Goal: Transaction & Acquisition: Purchase product/service

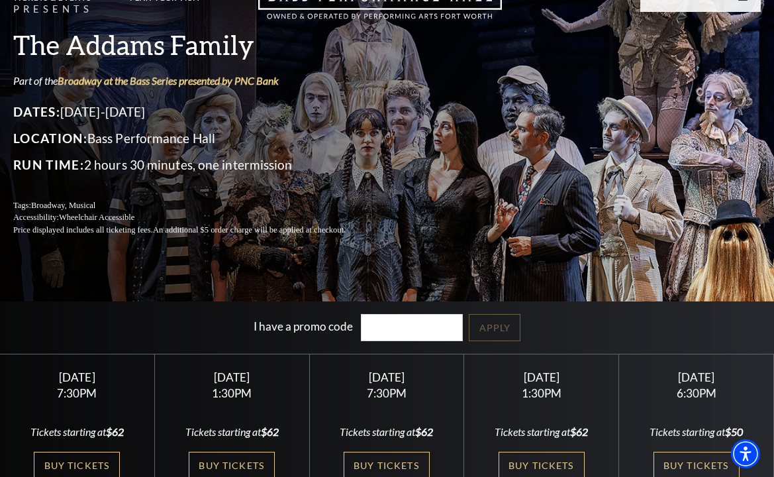
scroll to position [132, 0]
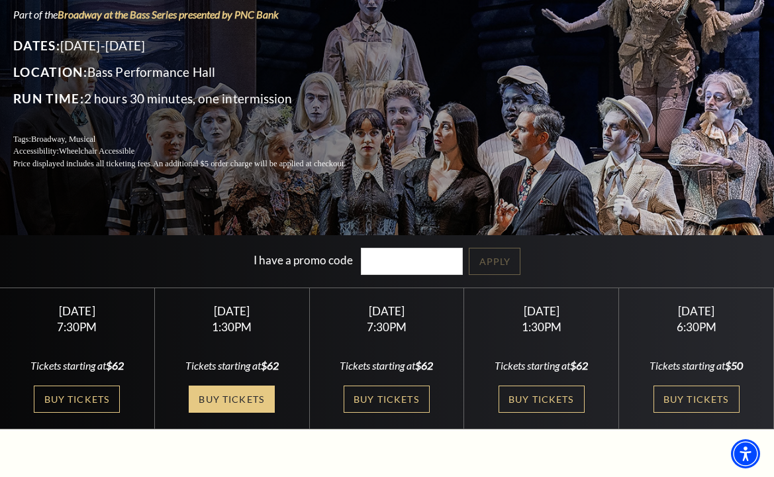
click at [230, 397] on link "Buy Tickets" at bounding box center [232, 398] width 86 height 27
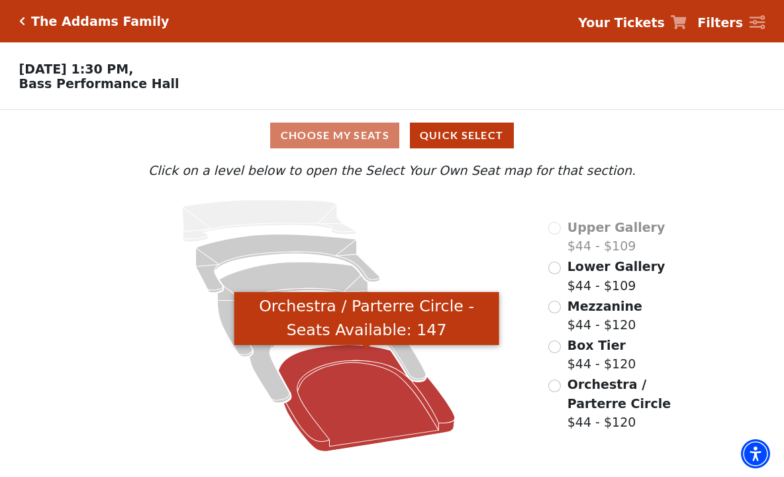
click at [358, 387] on icon "Orchestra / Parterre Circle - Seats Available: 147" at bounding box center [366, 397] width 176 height 107
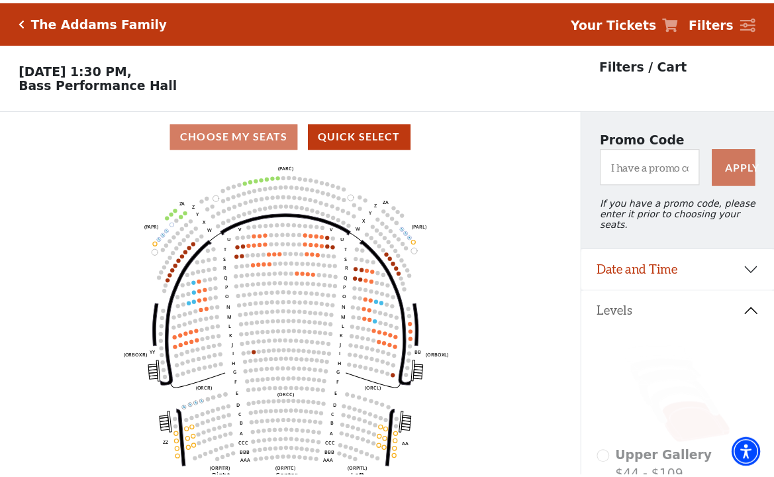
scroll to position [62, 0]
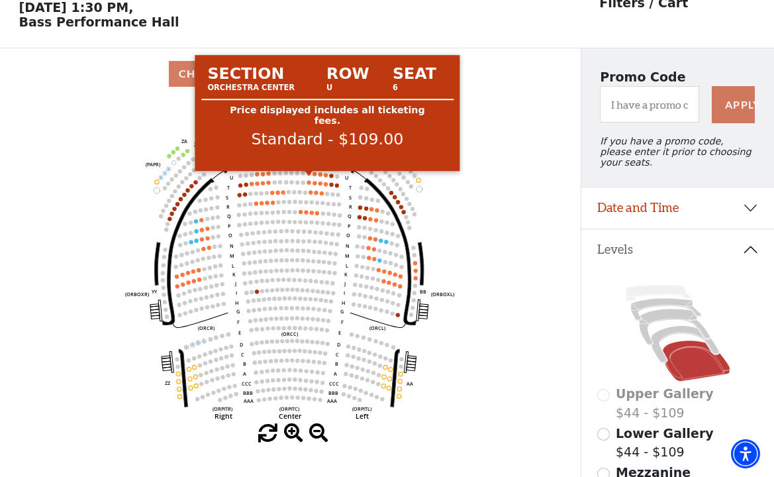
click at [308, 175] on circle at bounding box center [309, 173] width 4 height 4
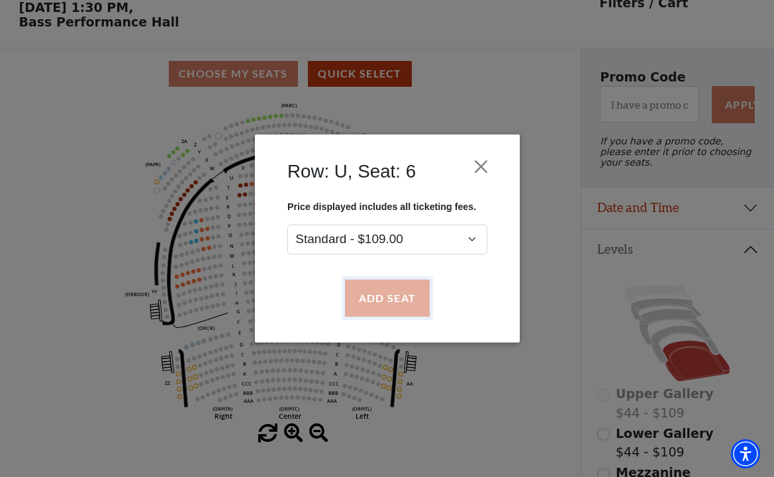
click at [387, 296] on button "Add Seat" at bounding box center [386, 297] width 85 height 37
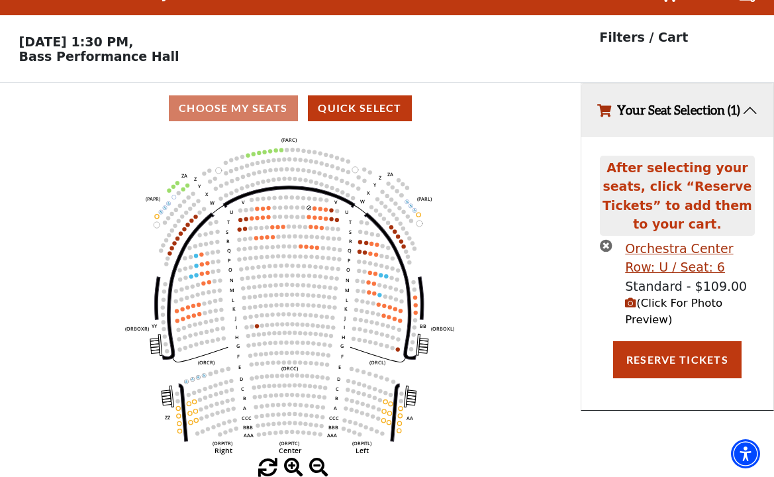
scroll to position [0, 0]
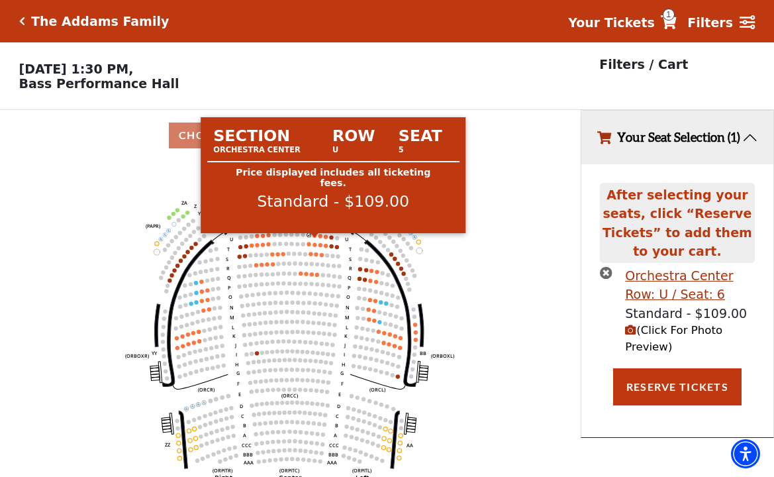
click at [314, 237] on circle at bounding box center [314, 235] width 4 height 4
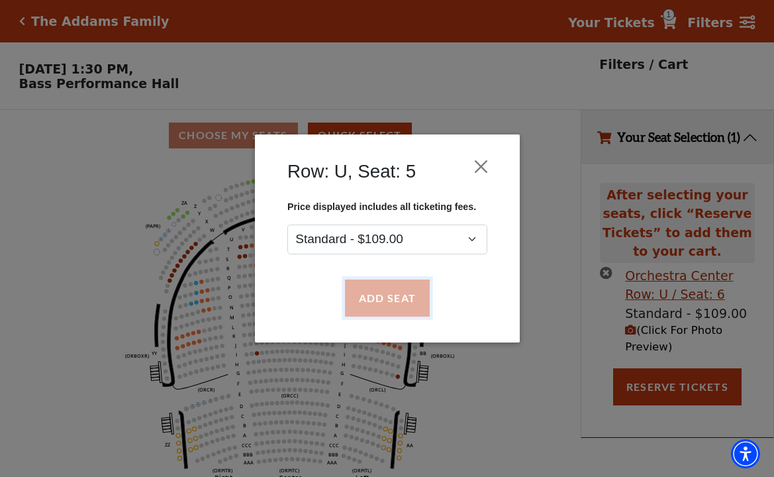
click at [388, 295] on button "Add Seat" at bounding box center [386, 297] width 85 height 37
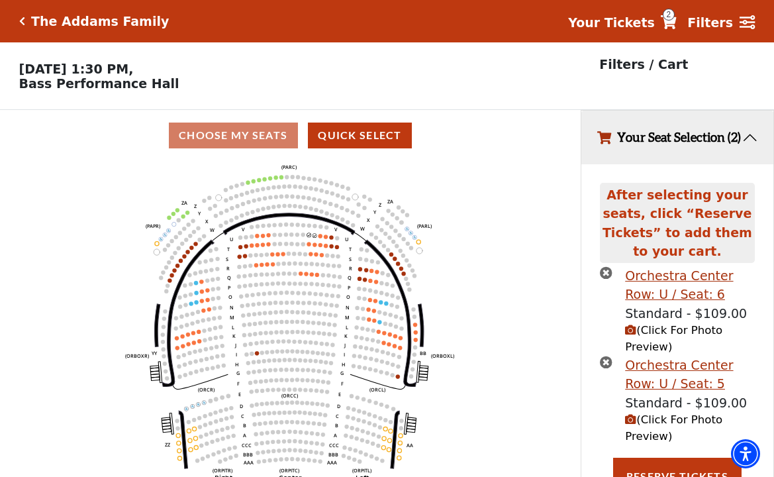
scroll to position [24, 0]
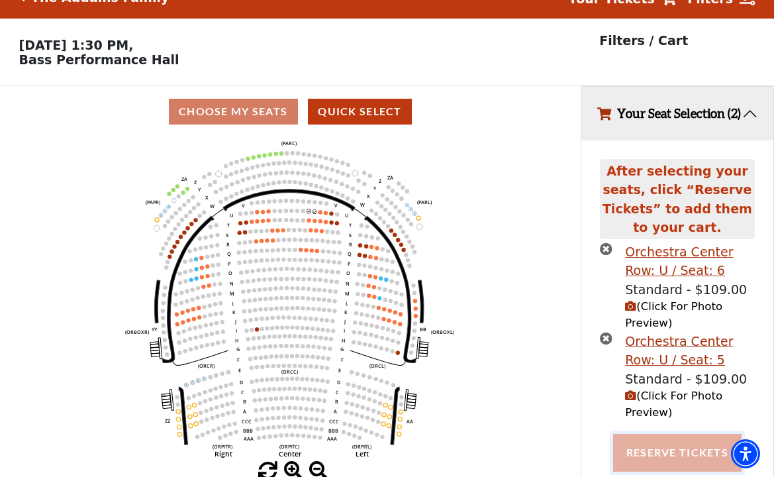
click at [668, 455] on button "Reserve Tickets" at bounding box center [677, 452] width 128 height 37
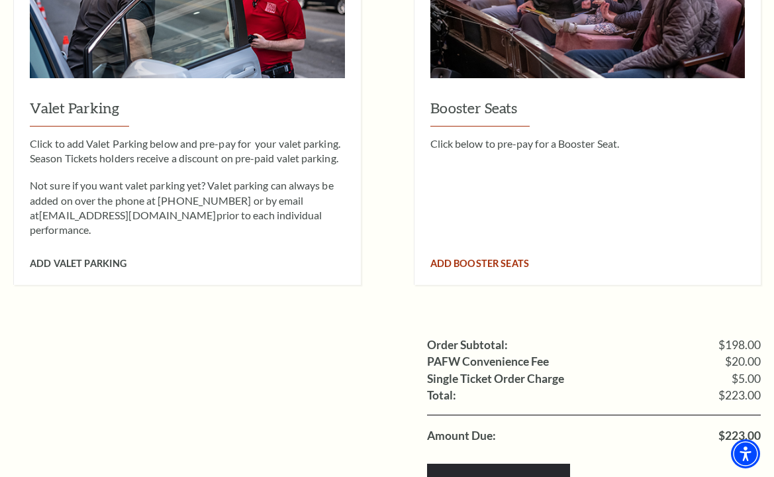
scroll to position [1125, 0]
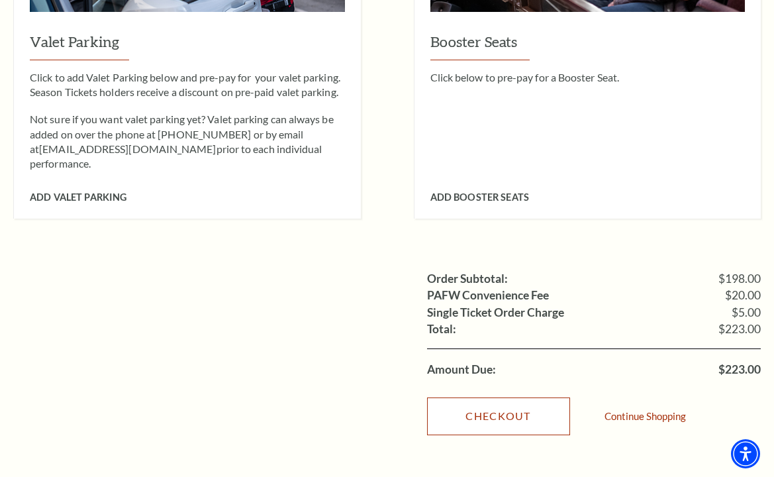
click at [499, 397] on link "Checkout" at bounding box center [498, 415] width 143 height 37
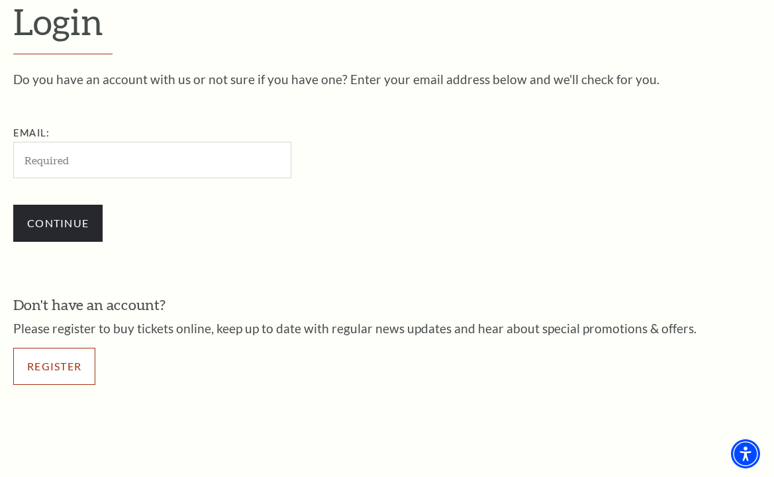
click at [62, 362] on link "Register" at bounding box center [54, 366] width 82 height 37
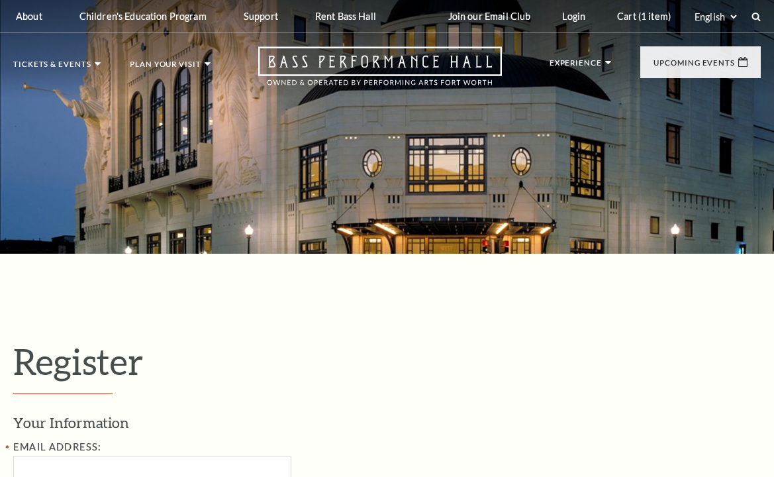
select select "1"
select select "[GEOGRAPHIC_DATA]"
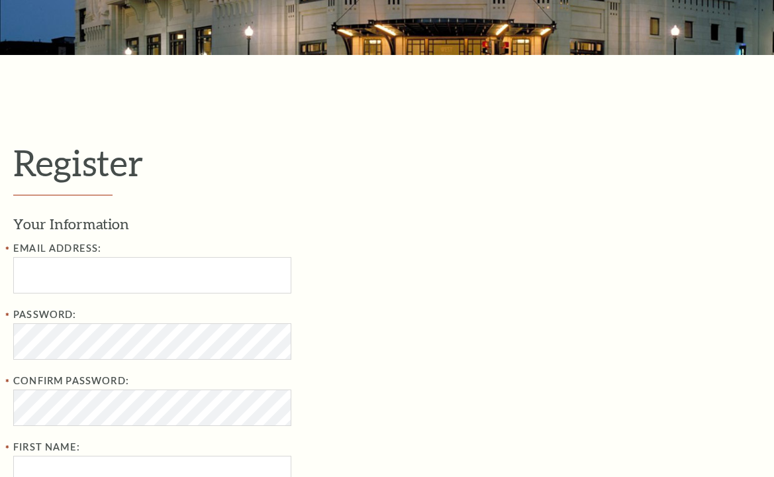
scroll to position [265, 0]
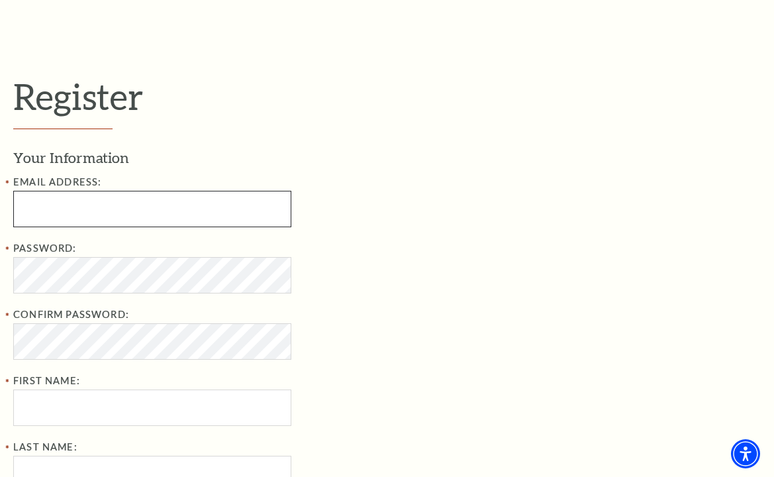
click at [38, 200] on input "Email Address:" at bounding box center [152, 209] width 278 height 36
paste input "[EMAIL_ADDRESS][DOMAIN_NAME]"
type input "[EMAIL_ADDRESS][DOMAIN_NAME]"
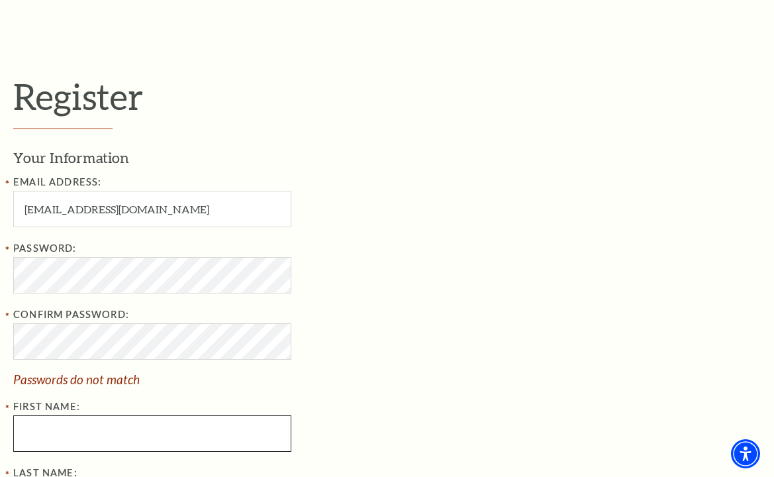
click at [37, 410] on div "Password: Confirm Password: Passwords do not match First Name:" at bounding box center [228, 345] width 430 height 211
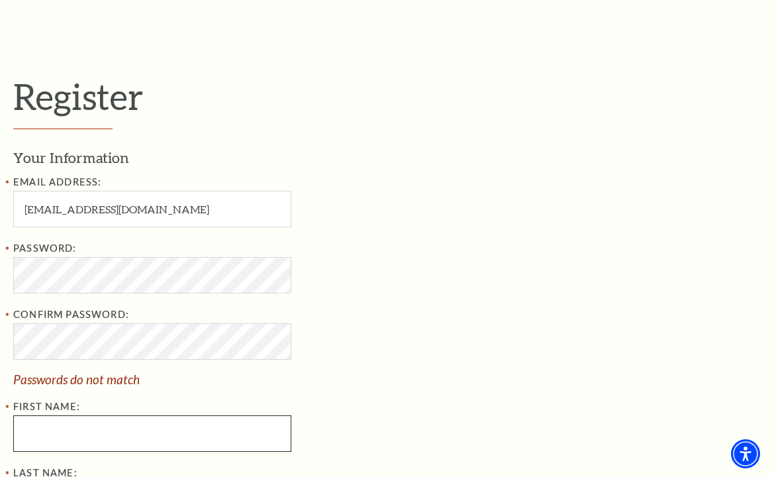
click at [31, 436] on input "First Name:" at bounding box center [152, 433] width 278 height 36
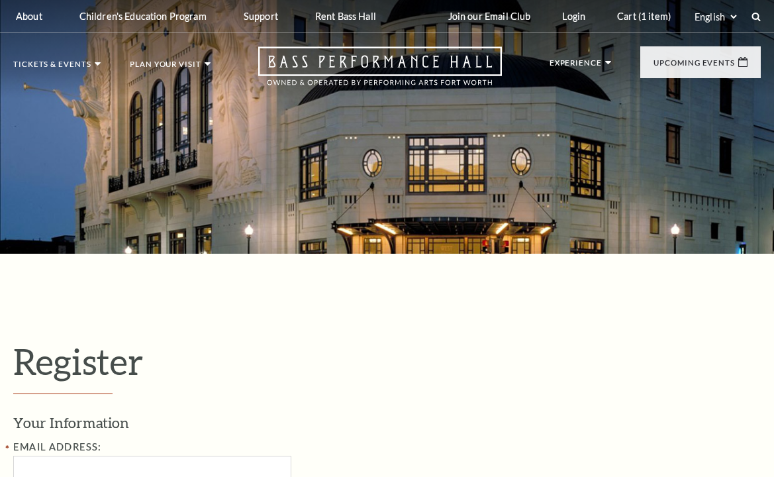
select select "1"
select select "TX"
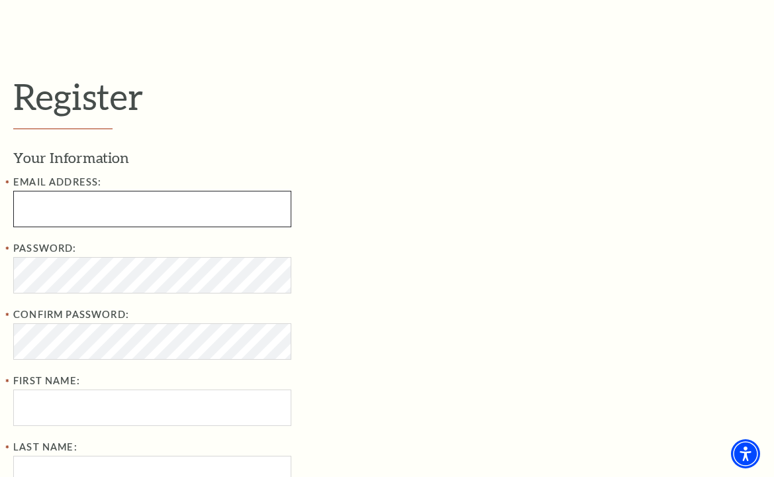
click at [37, 207] on input "Email Address:" at bounding box center [152, 209] width 278 height 36
paste input "renaecullifer@mail.com"
type input "renaecullifer@mail.com"
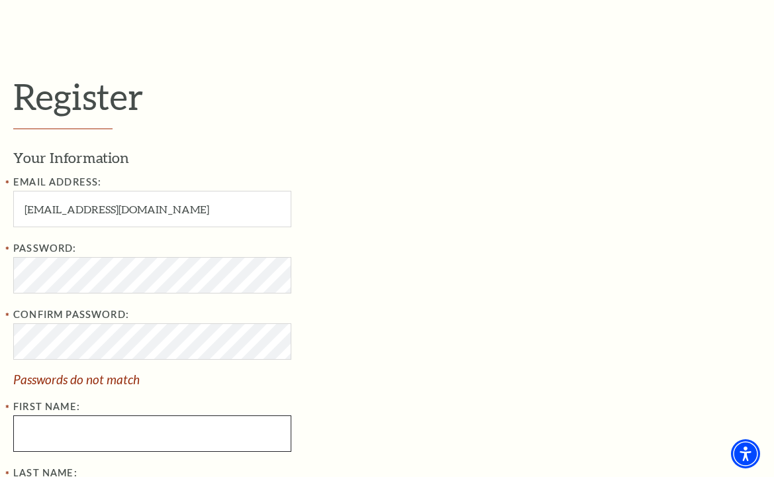
click at [23, 404] on div "Password: Confirm Password: Passwords do not match First Name:" at bounding box center [228, 345] width 430 height 211
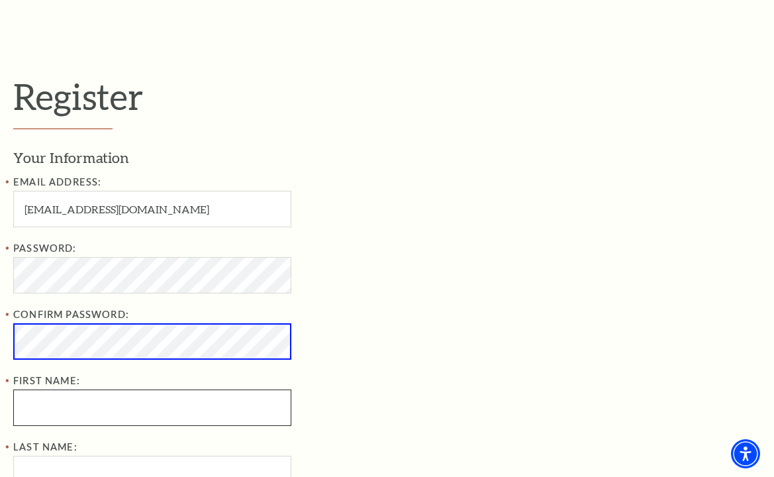
click at [34, 410] on input "First Name:" at bounding box center [152, 407] width 278 height 36
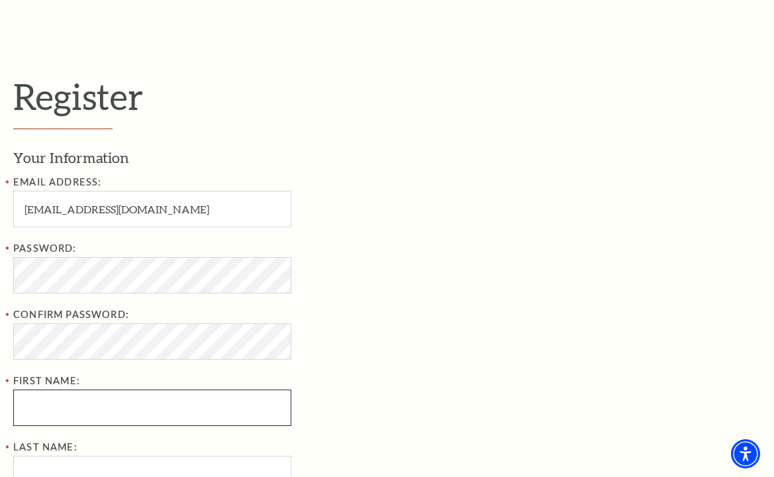
paste input "Renae Cullifer"
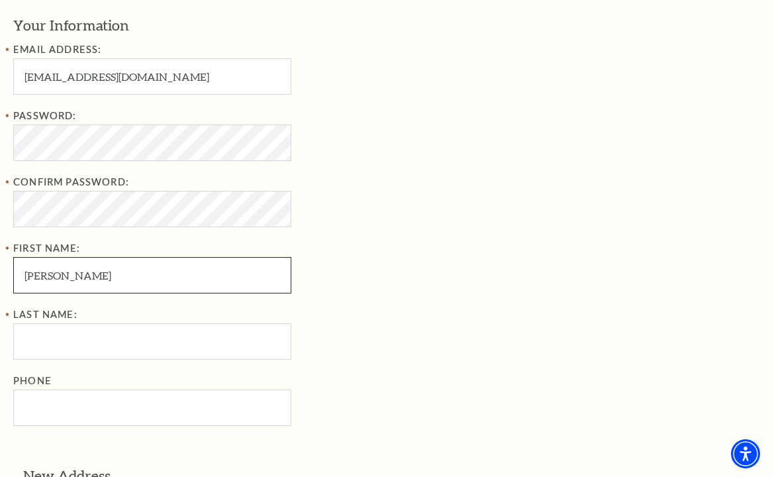
click at [80, 277] on input "Renae Cullifer" at bounding box center [152, 275] width 278 height 36
type input "Renae"
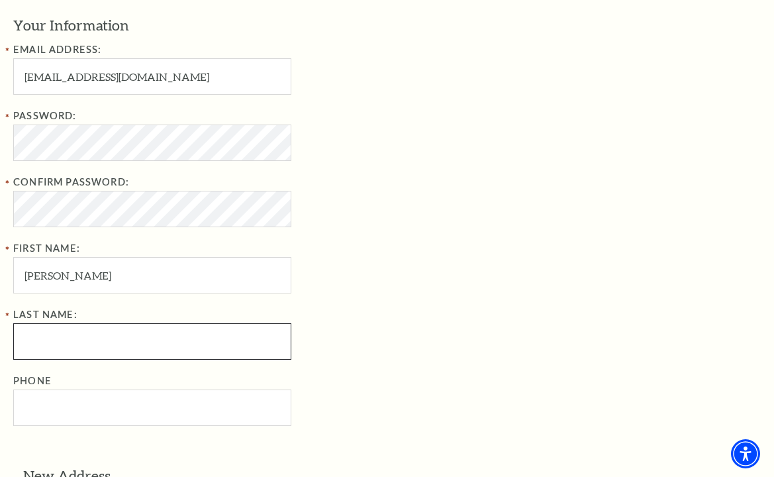
click at [26, 342] on input "Last Name:" at bounding box center [152, 341] width 278 height 36
paste input "Cullifer"
type input "Cullifer"
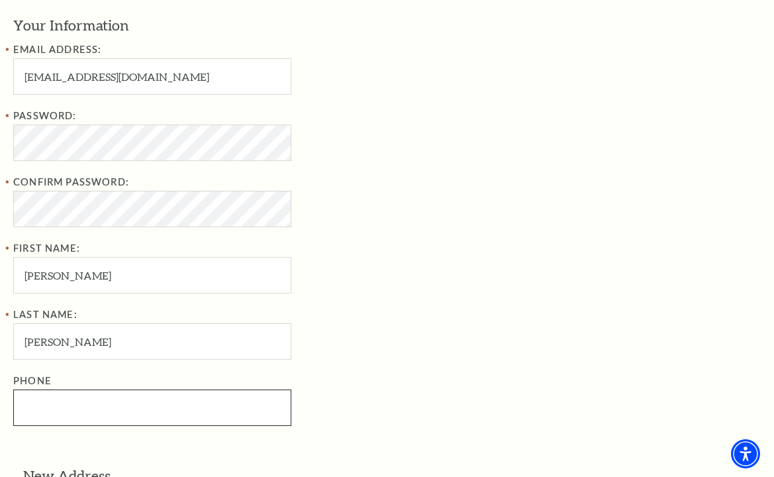
click at [24, 404] on input "Phone" at bounding box center [152, 407] width 278 height 36
paste input "682-778-5557"
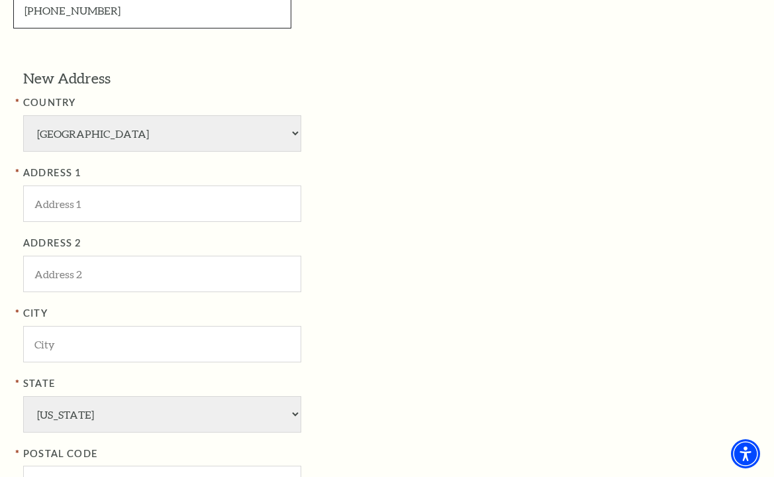
scroll to position [927, 0]
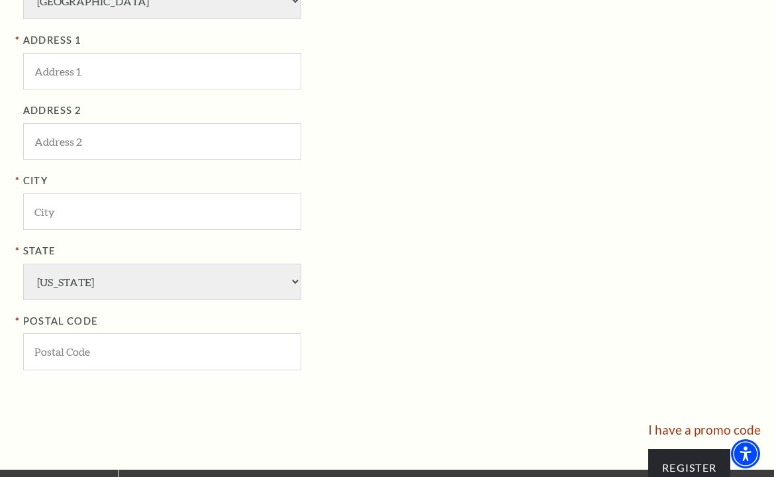
type input "682-778-5557"
click at [42, 70] on input "ADDRESS 1" at bounding box center [162, 71] width 278 height 36
paste input "719 Sierra Dr, Beverly Hills, CA 90211"
click at [201, 73] on input "719 Sierra Dr, Beverly Hills, CA 90211" at bounding box center [162, 71] width 278 height 36
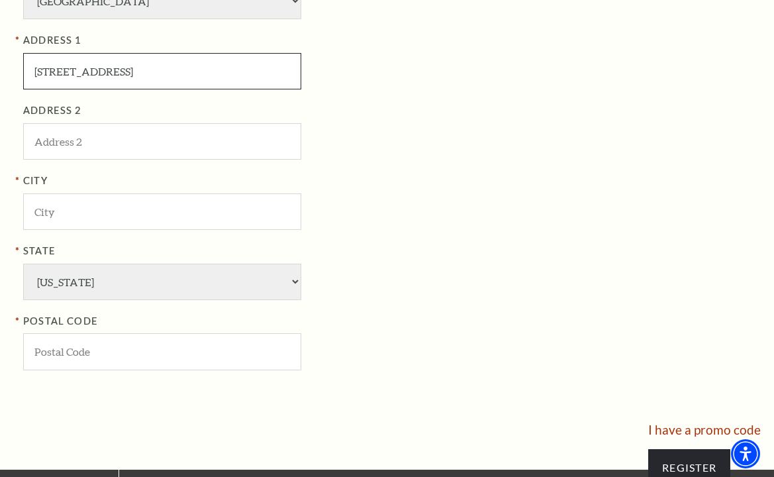
type input "719 Sierra Dr, Beverly Hills, CA"
click at [53, 350] on input "POSTAL CODE" at bounding box center [162, 351] width 278 height 36
paste input "90211"
type input "90211"
drag, startPoint x: 101, startPoint y: 71, endPoint x: 162, endPoint y: 74, distance: 61.6
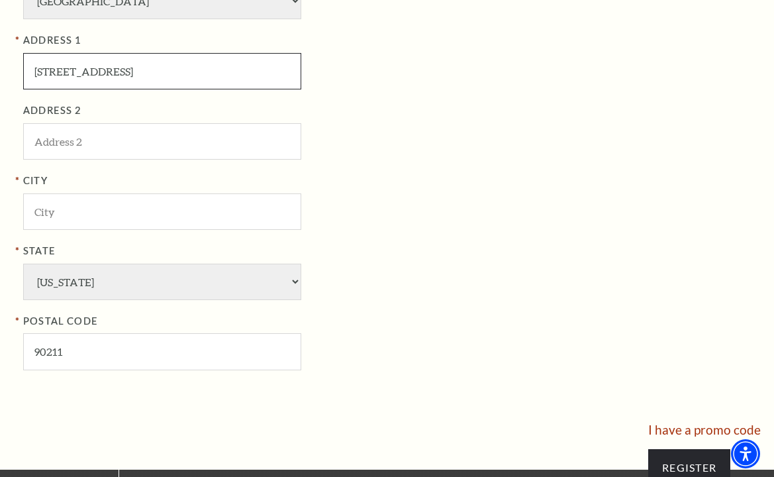
click at [162, 74] on input "719 Sierra Dr, Beverly Hills, CA" at bounding box center [162, 71] width 278 height 36
type input "719 Sierra Dr, , CA"
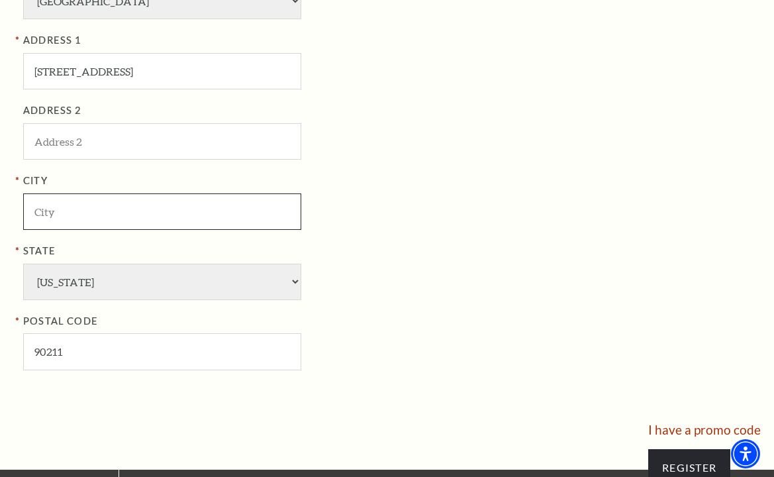
click at [36, 209] on input "City" at bounding box center [162, 211] width 278 height 36
paste input "Beverly Hills"
type input "Beverly Hills"
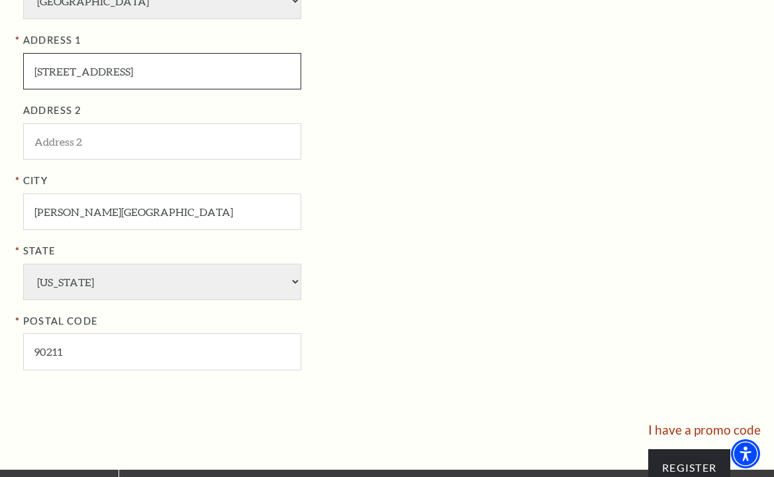
click at [95, 74] on input "719 Sierra Dr, , CA" at bounding box center [162, 71] width 278 height 36
type input "719 Sierra Dr"
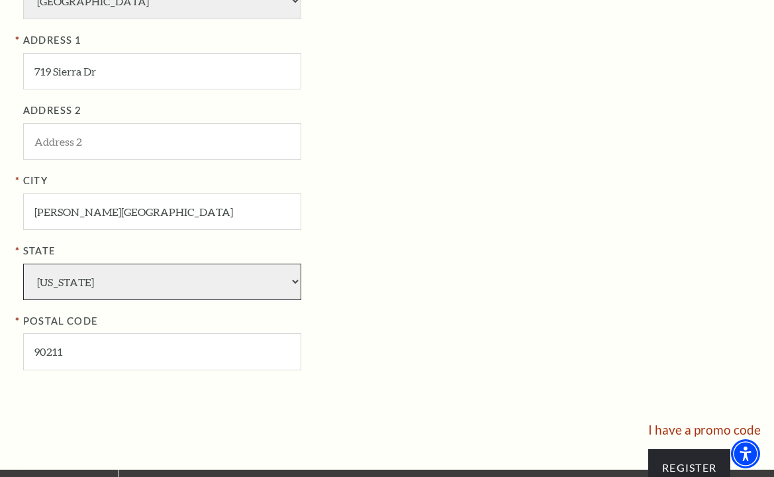
click at [116, 285] on select "Alabama Alaska American Embassy American Embassy American Samoa Arizona Arkansa…" at bounding box center [162, 281] width 278 height 36
select select "CA"
click at [23, 263] on select "Alabama Alaska American Embassy American Embassy American Samoa Arizona Arkansa…" at bounding box center [162, 281] width 278 height 36
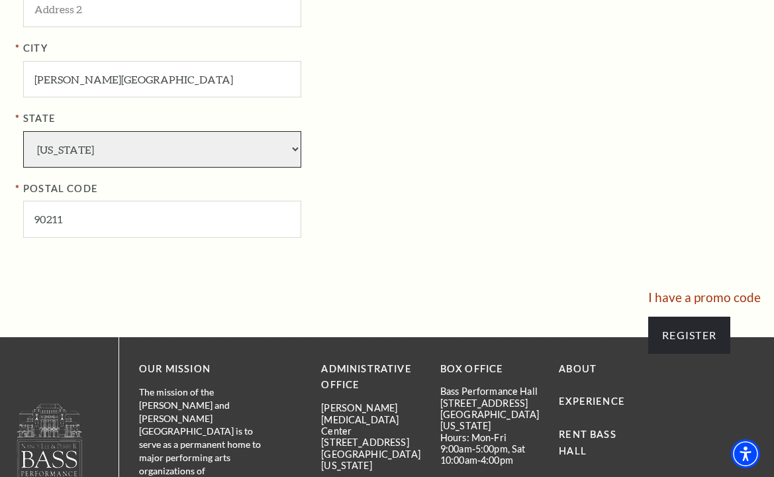
scroll to position [1125, 0]
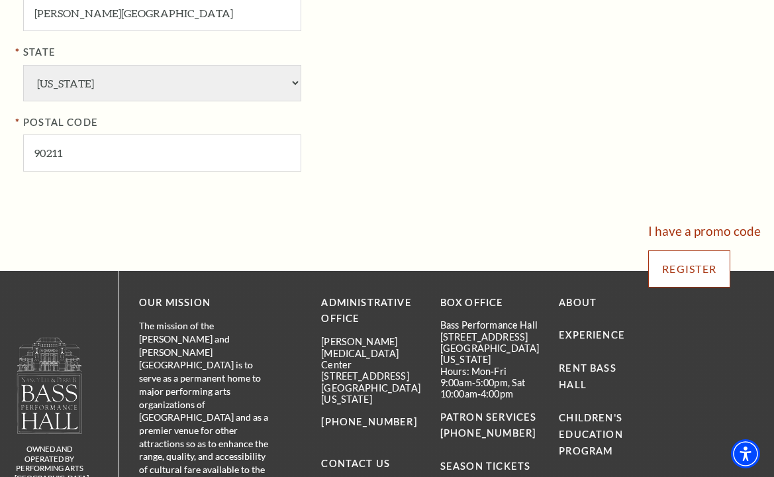
click at [686, 270] on input "Register" at bounding box center [689, 268] width 82 height 37
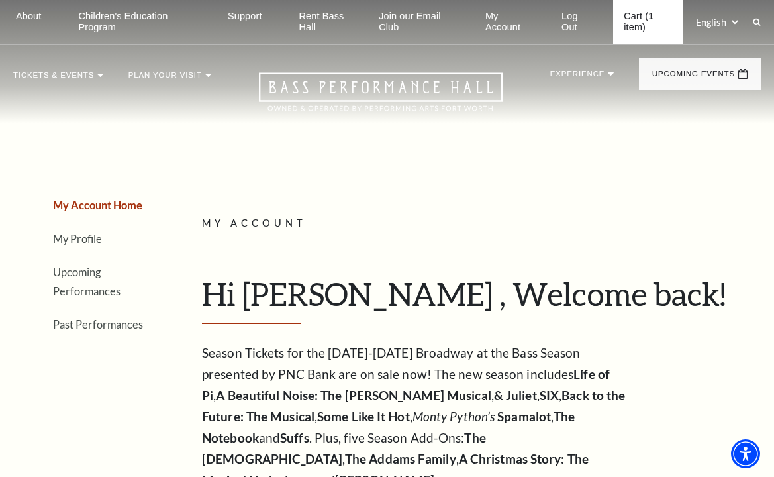
click at [636, 21] on link "Cart (1 item)" at bounding box center [647, 22] width 69 height 44
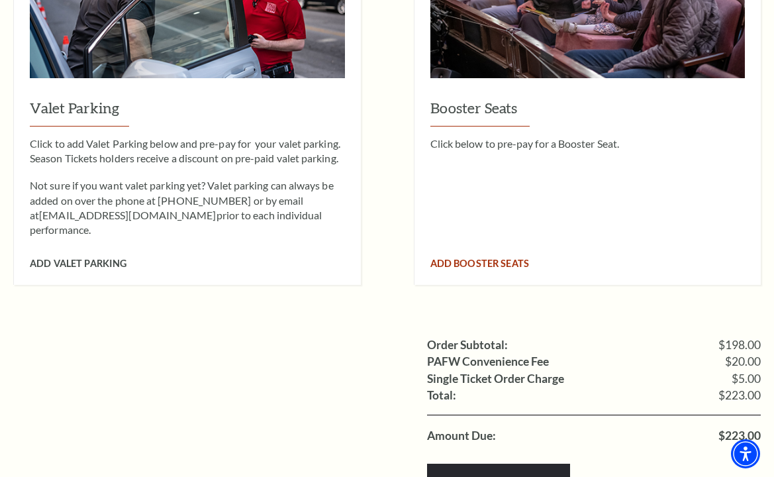
scroll to position [1192, 0]
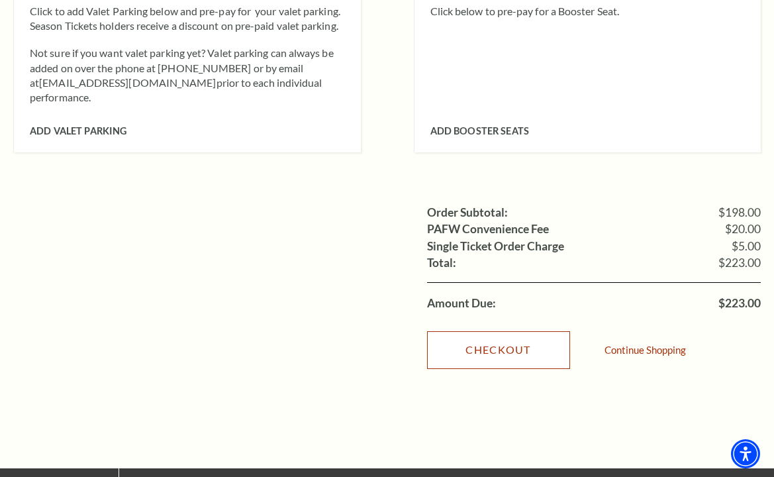
click at [519, 331] on link "Checkout" at bounding box center [498, 349] width 143 height 37
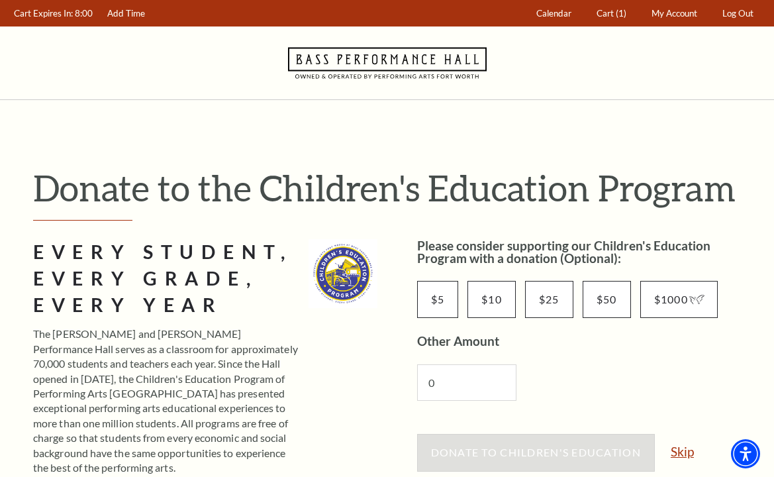
click at [680, 450] on link "Skip" at bounding box center [682, 451] width 23 height 13
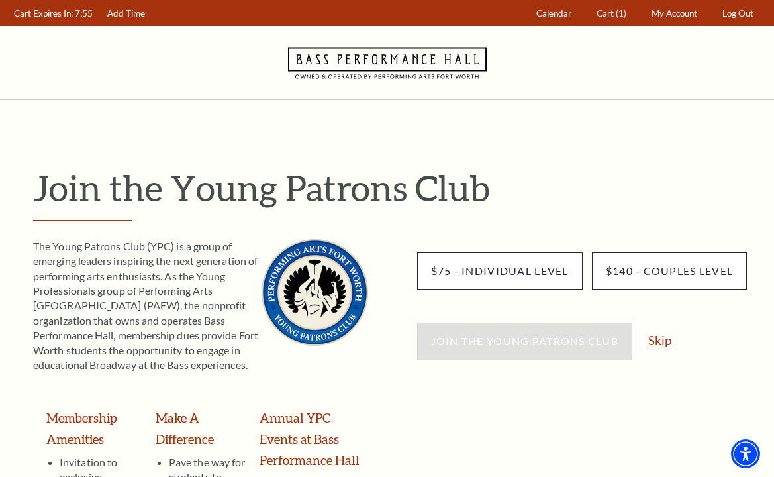
click at [657, 341] on link "Skip" at bounding box center [659, 340] width 23 height 13
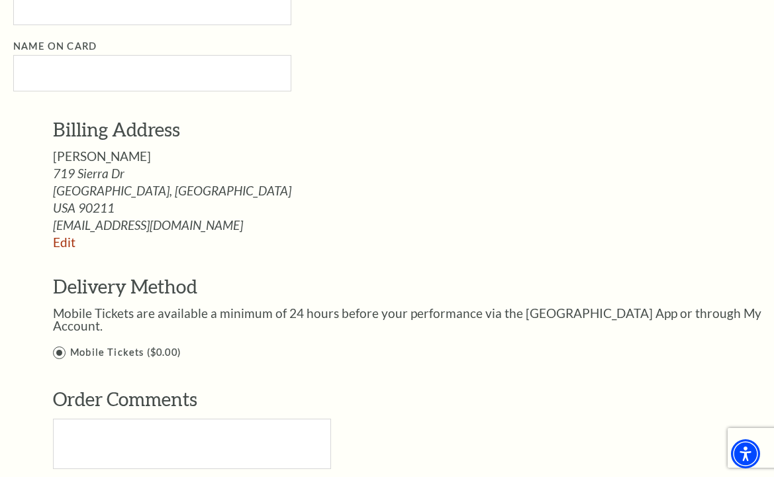
scroll to position [728, 0]
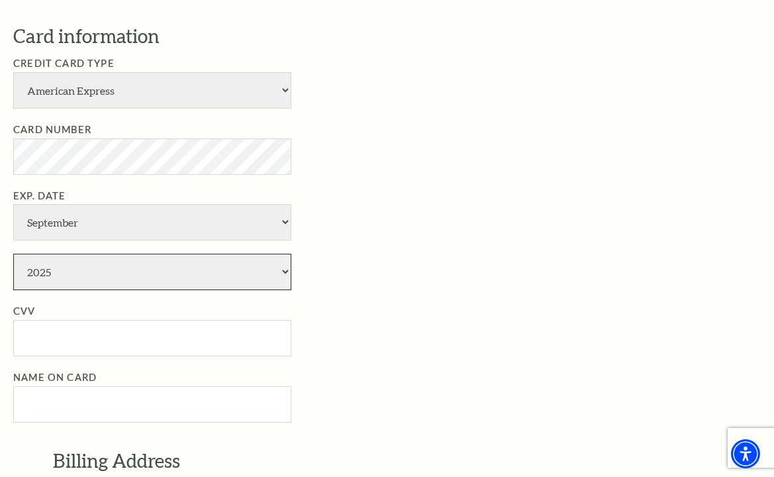
click at [58, 273] on select "2025 2026 2027 2028 2029 2030 2031 2032 2033 2034" at bounding box center [152, 272] width 278 height 36
select select "2030"
click at [13, 254] on select "2025 2026 2027 2028 2029 2030 2031 2032 2033 2034" at bounding box center [152, 272] width 278 height 36
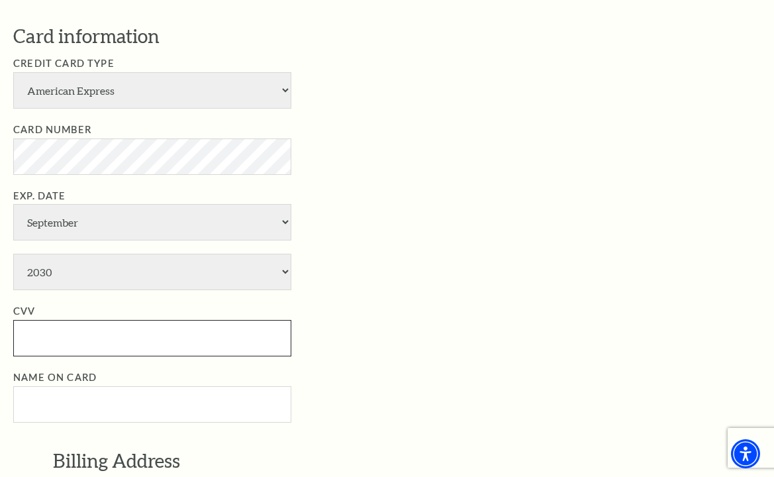
click at [32, 339] on input "CVV" at bounding box center [152, 338] width 278 height 36
type input "0241"
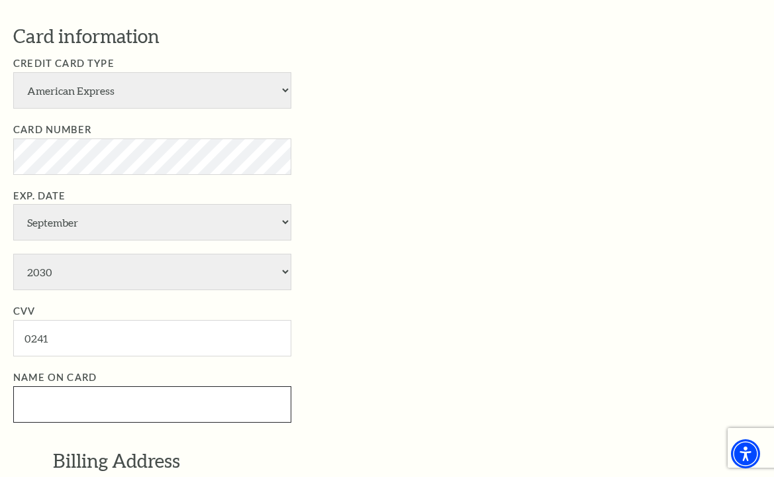
click at [51, 404] on input "Name on Card" at bounding box center [152, 404] width 278 height 36
paste input "Renae Cullifer"
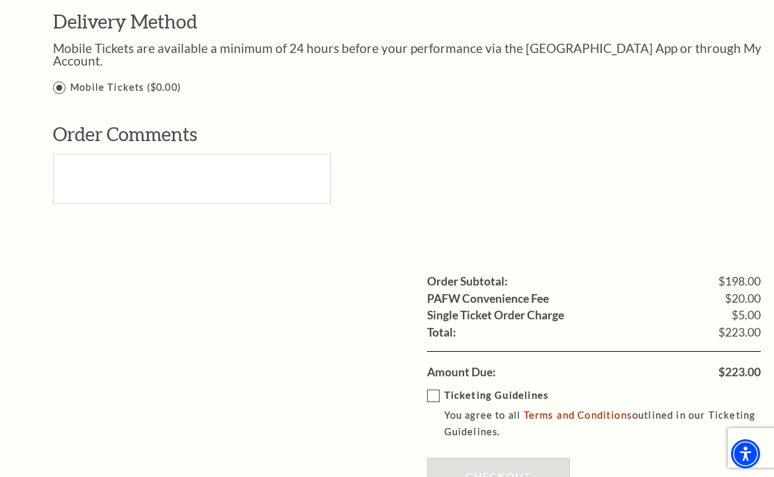
scroll to position [1390, 0]
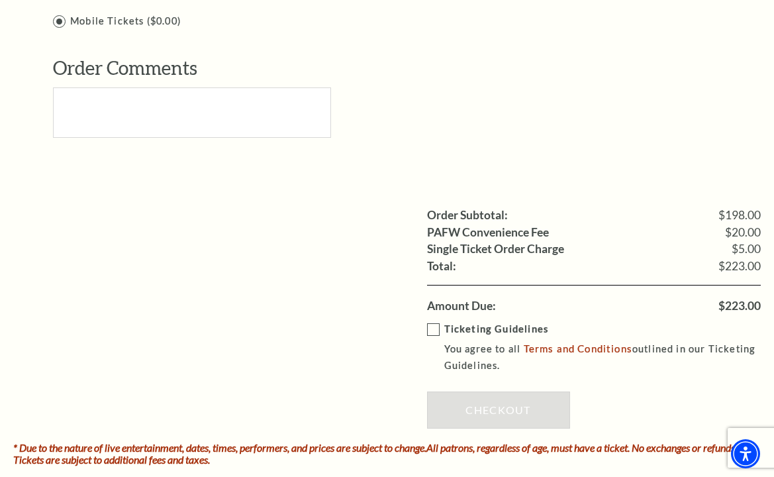
type input "Renae Cullifer"
click at [430, 321] on label "Ticketing Guidelines You agree to all Terms and Conditions outlined in our Tick…" at bounding box center [603, 347] width 353 height 53
click at [0, 0] on input "Ticketing Guidelines You agree to all Terms and Conditions outlined in our Tick…" at bounding box center [0, 0] width 0 height 0
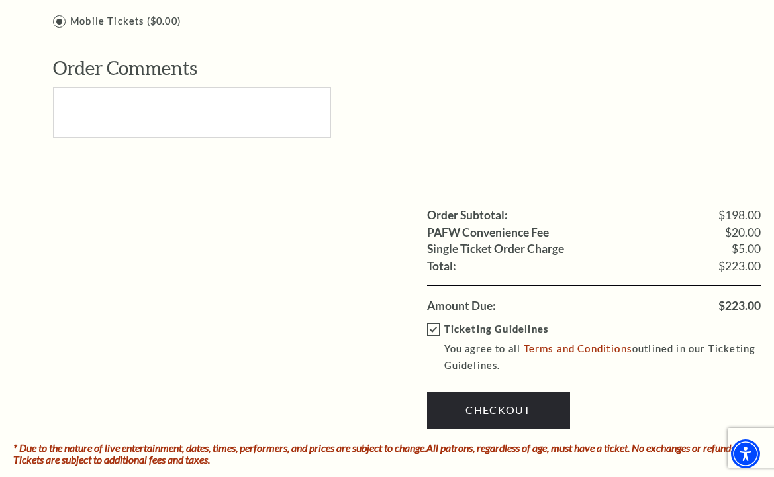
scroll to position [1456, 0]
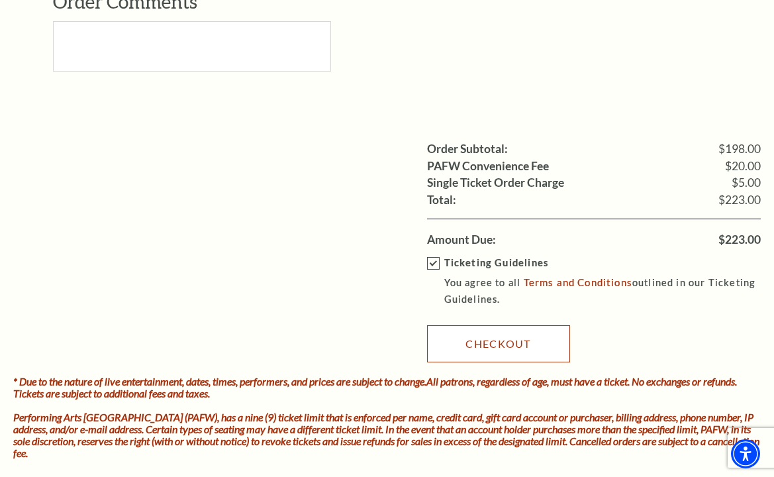
click at [509, 332] on link "Checkout" at bounding box center [498, 343] width 143 height 37
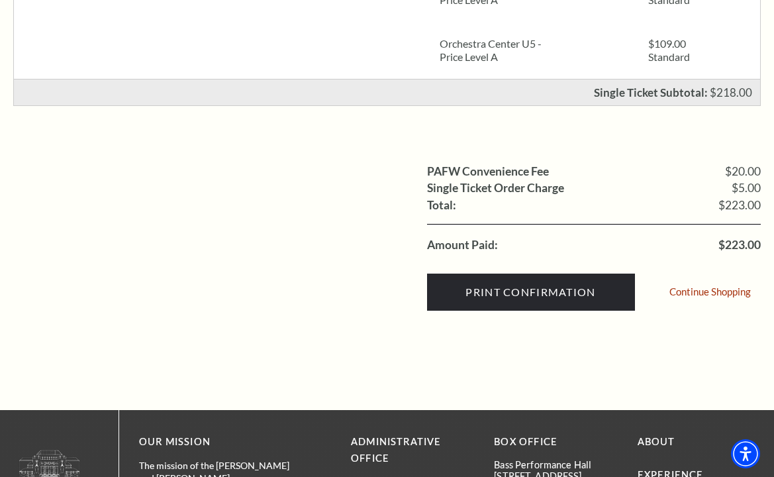
scroll to position [463, 0]
